Goal: Find specific page/section: Find specific page/section

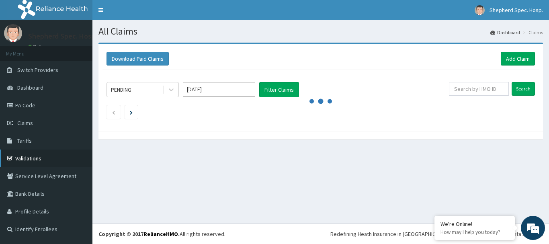
click at [27, 158] on link "Validations" at bounding box center [46, 158] width 92 height 18
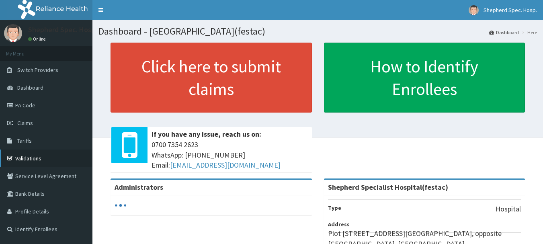
click at [29, 161] on link "Validations" at bounding box center [46, 158] width 92 height 18
